Goal: Task Accomplishment & Management: Use online tool/utility

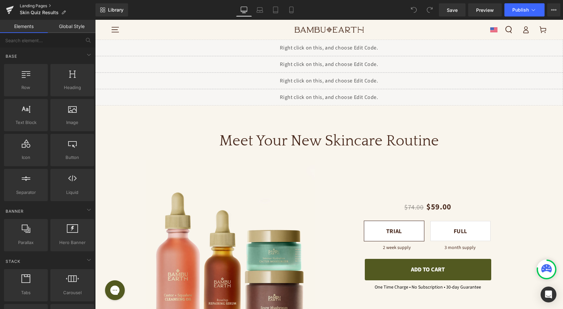
click at [37, 6] on link "Landing Pages" at bounding box center [58, 5] width 76 height 5
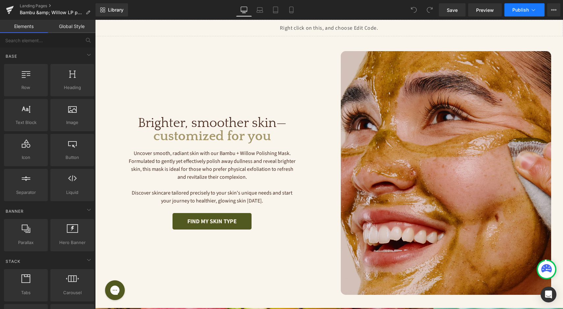
click at [528, 12] on span "Publish" at bounding box center [521, 9] width 16 height 5
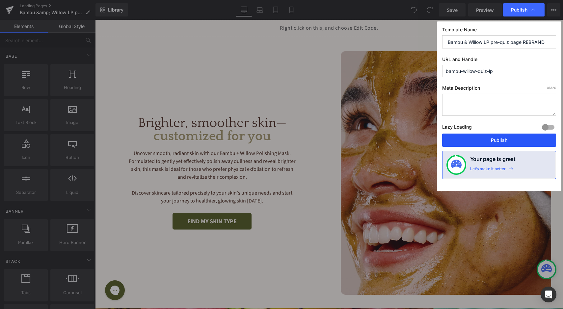
click at [488, 140] on button "Publish" at bounding box center [500, 139] width 114 height 13
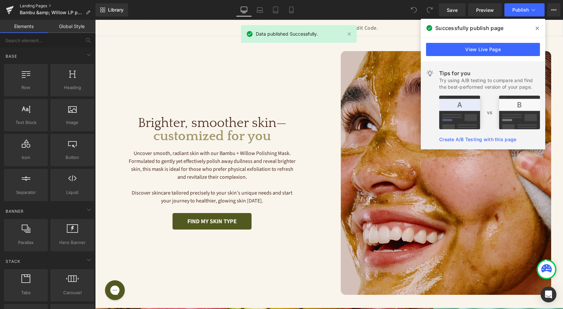
click at [40, 6] on link "Landing Pages" at bounding box center [58, 5] width 76 height 5
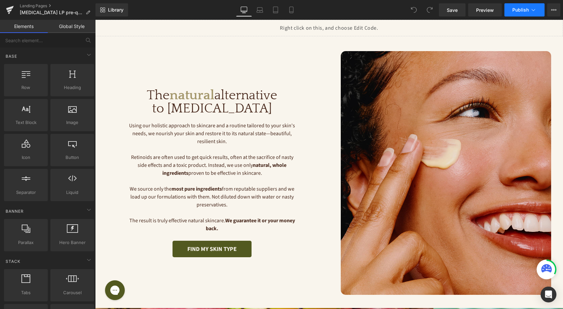
click at [536, 10] on icon at bounding box center [533, 10] width 7 height 7
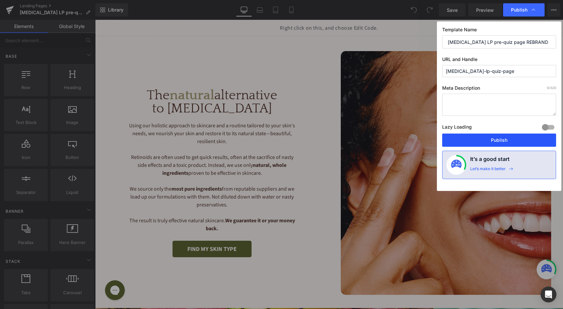
click at [491, 143] on button "Publish" at bounding box center [500, 139] width 114 height 13
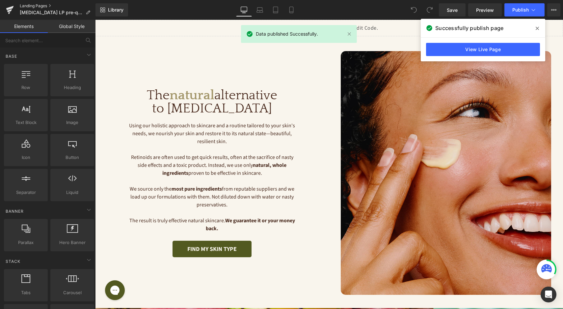
click at [39, 5] on link "Landing Pages" at bounding box center [58, 5] width 76 height 5
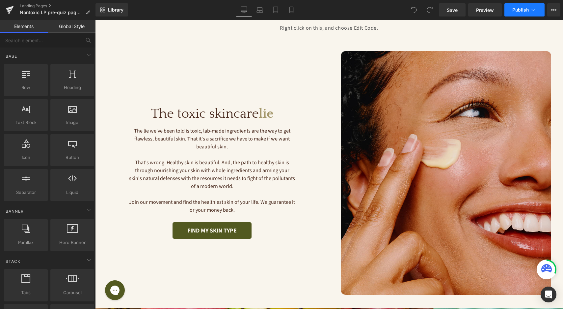
click at [517, 12] on span "Publish" at bounding box center [521, 9] width 16 height 5
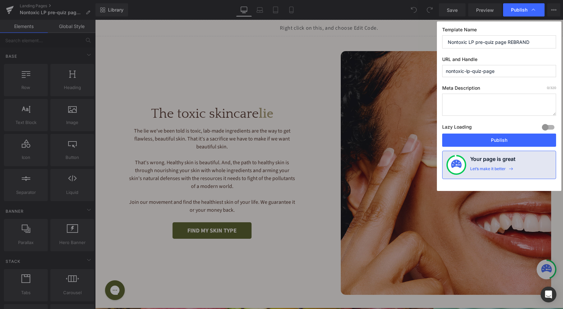
click at [517, 12] on span "Publish" at bounding box center [519, 10] width 16 height 6
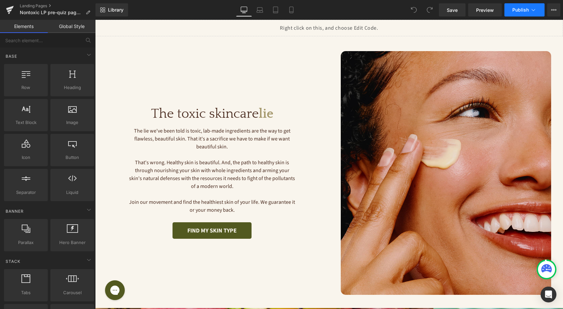
click at [519, 15] on button "Publish" at bounding box center [525, 9] width 40 height 13
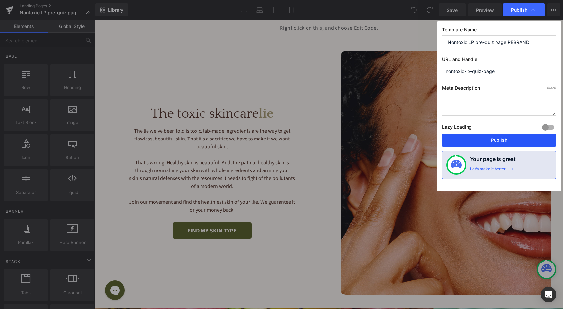
click at [482, 138] on button "Publish" at bounding box center [500, 139] width 114 height 13
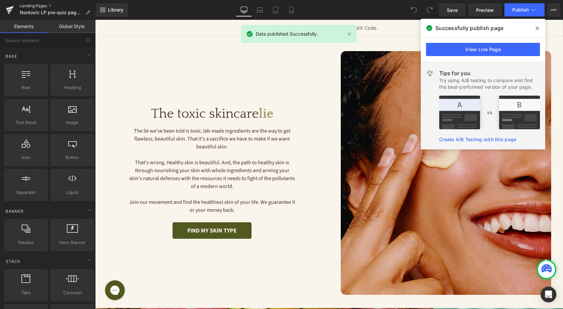
click at [32, 4] on link "Landing Pages" at bounding box center [58, 5] width 76 height 5
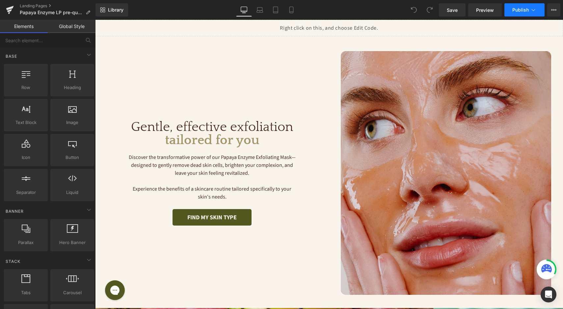
click at [514, 8] on span "Publish" at bounding box center [521, 9] width 16 height 5
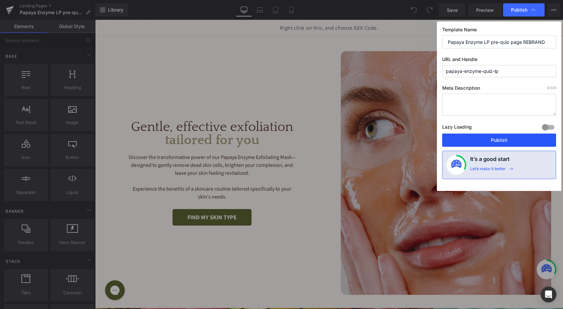
click at [488, 140] on button "Publish" at bounding box center [500, 139] width 114 height 13
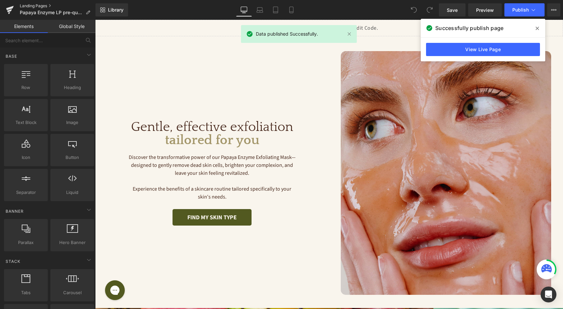
click at [42, 6] on link "Landing Pages" at bounding box center [58, 5] width 76 height 5
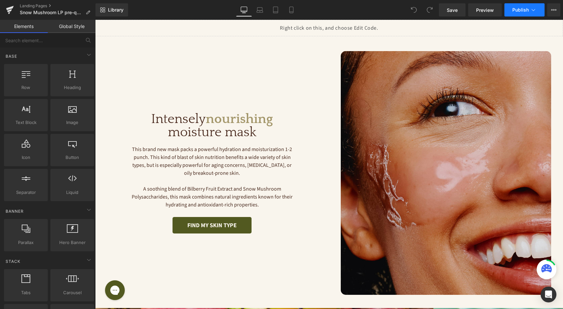
click at [524, 10] on span "Publish" at bounding box center [521, 9] width 16 height 5
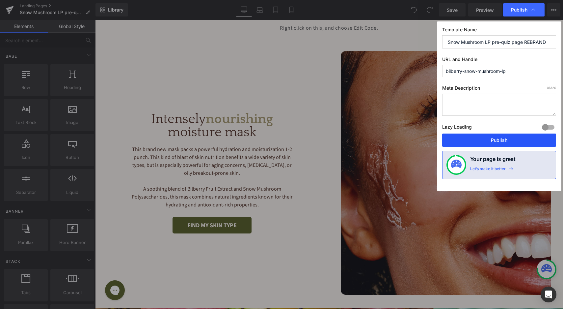
click at [484, 142] on button "Publish" at bounding box center [500, 139] width 114 height 13
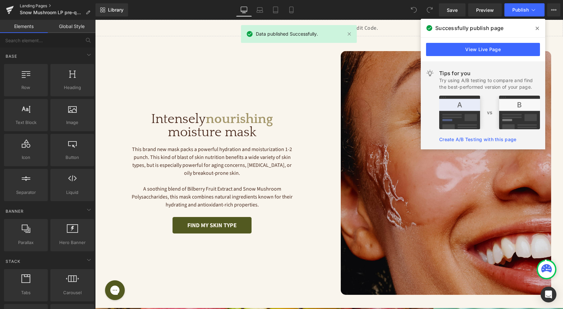
click at [34, 4] on link "Landing Pages" at bounding box center [58, 5] width 76 height 5
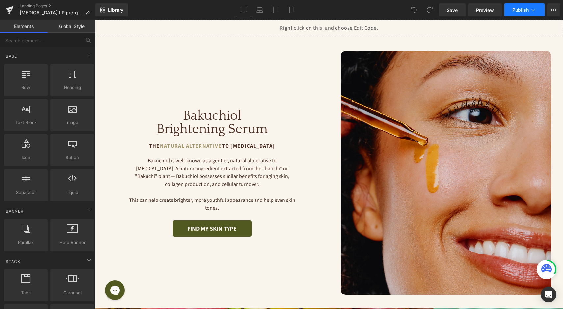
click at [521, 13] on button "Publish" at bounding box center [525, 9] width 40 height 13
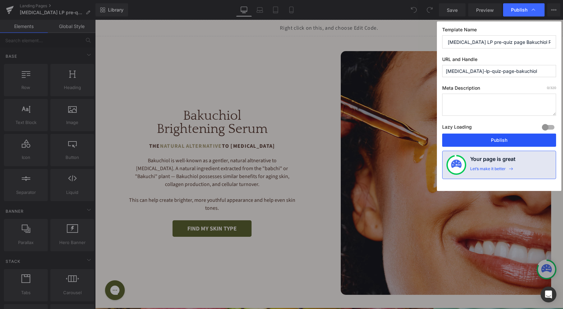
click at [487, 144] on button "Publish" at bounding box center [500, 139] width 114 height 13
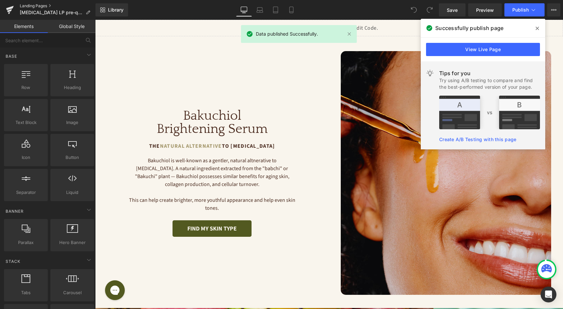
click at [40, 5] on link "Landing Pages" at bounding box center [58, 5] width 76 height 5
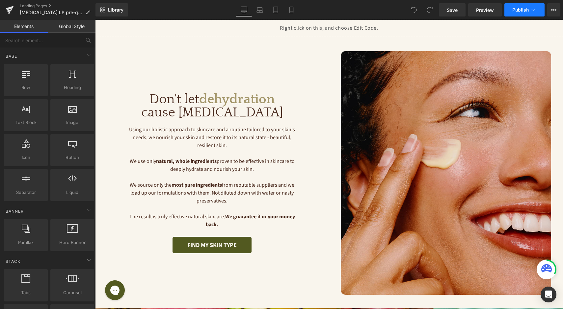
click at [526, 10] on span "Publish" at bounding box center [521, 9] width 16 height 5
click at [522, 13] on button "Publish" at bounding box center [525, 9] width 40 height 13
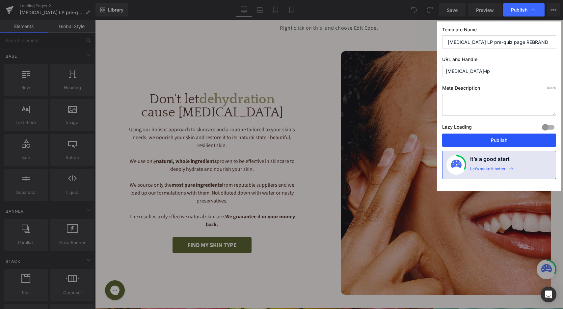
click at [484, 140] on button "Publish" at bounding box center [500, 139] width 114 height 13
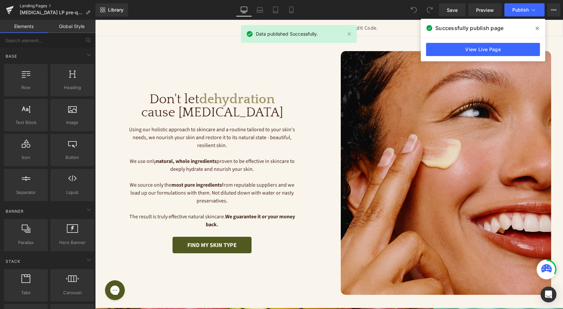
click at [41, 5] on link "Landing Pages" at bounding box center [58, 5] width 76 height 5
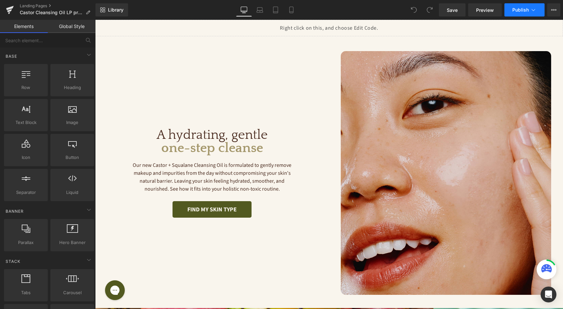
click at [526, 9] on span "Publish" at bounding box center [521, 9] width 16 height 5
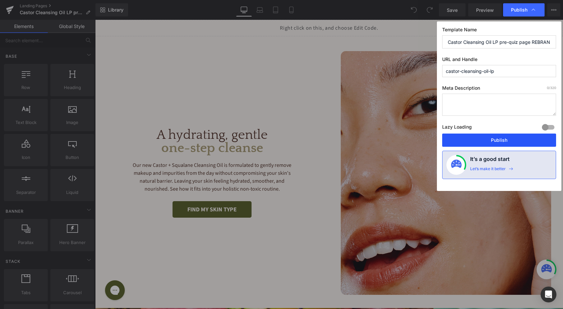
click at [498, 141] on button "Publish" at bounding box center [500, 139] width 114 height 13
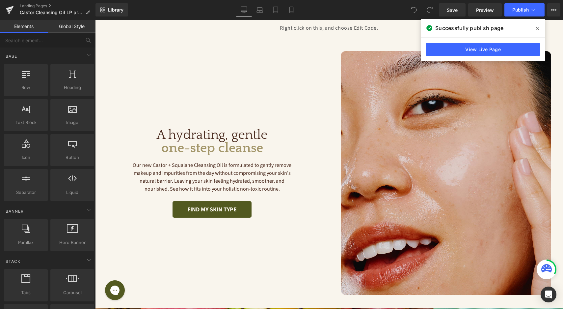
click at [536, 27] on span at bounding box center [537, 28] width 11 height 11
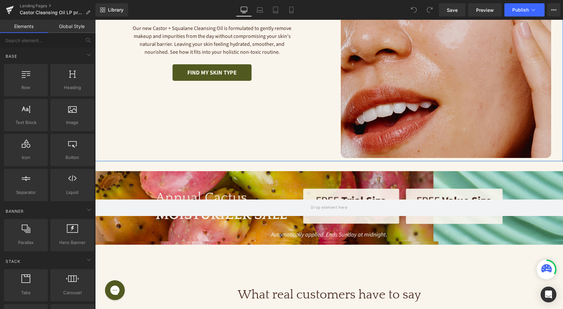
scroll to position [163, 0]
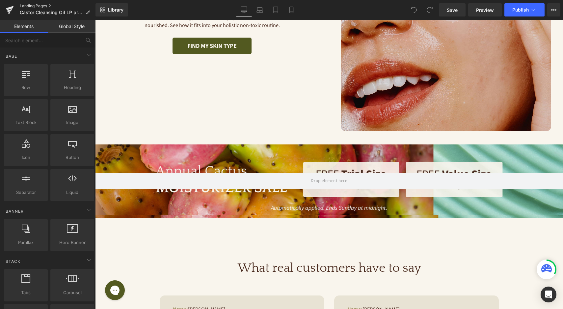
click at [45, 8] on link "Landing Pages" at bounding box center [58, 5] width 76 height 5
